Goal: Task Accomplishment & Management: Complete application form

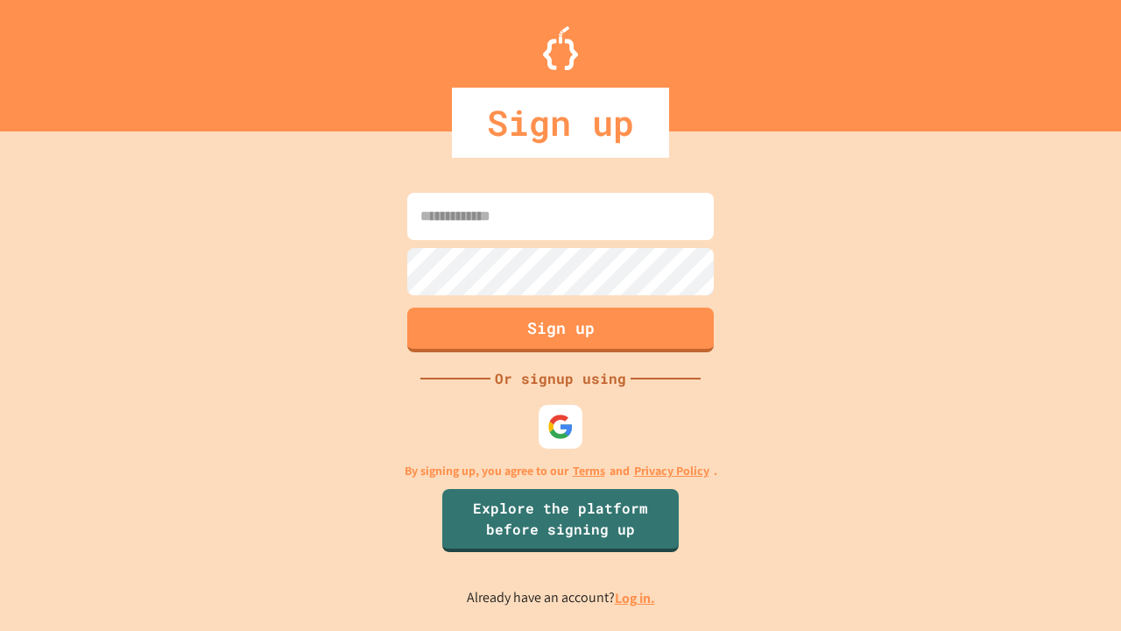
click at [636, 597] on link "Log in." at bounding box center [635, 598] width 40 height 18
